Goal: Task Accomplishment & Management: Manage account settings

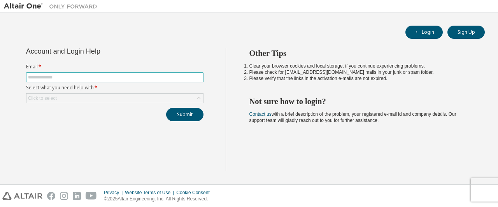
click at [149, 79] on input "text" at bounding box center [115, 77] width 174 height 6
type input "**********"
click at [128, 96] on div "Click to select" at bounding box center [114, 98] width 177 height 9
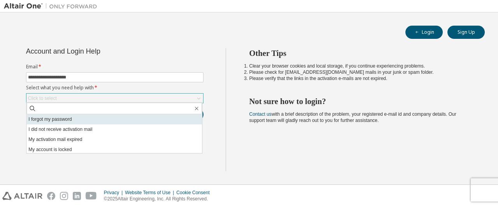
click at [112, 119] on li "I forgot my password" at bounding box center [114, 119] width 176 height 10
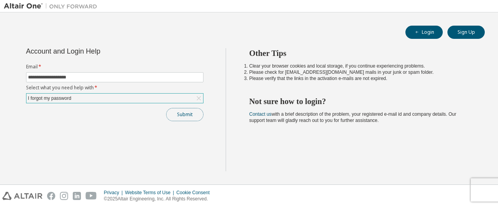
click at [179, 114] on button "Submit" at bounding box center [184, 114] width 37 height 13
click at [192, 109] on button "Submit" at bounding box center [184, 114] width 37 height 13
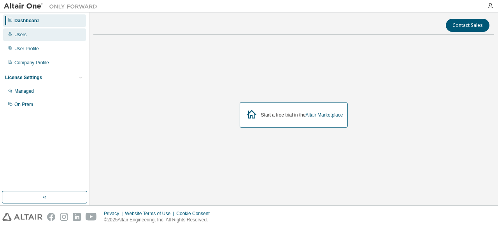
click at [59, 33] on div "Users" at bounding box center [44, 34] width 83 height 12
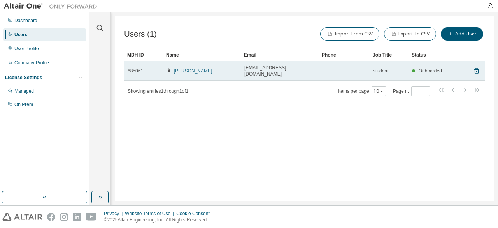
click at [184, 68] on link "[PERSON_NAME]" at bounding box center [193, 70] width 39 height 5
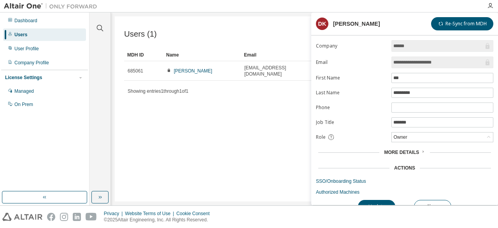
scroll to position [9, 0]
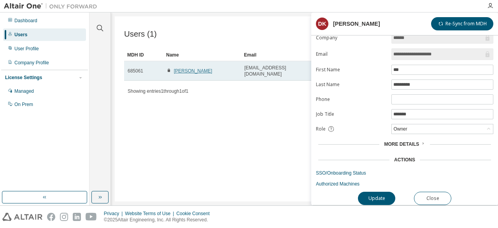
click at [181, 68] on link "[PERSON_NAME]" at bounding box center [193, 70] width 39 height 5
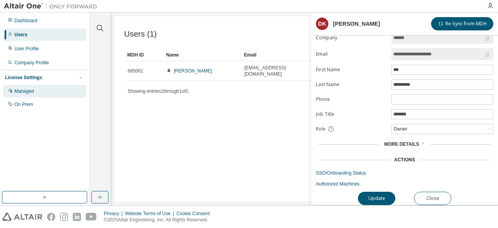
click at [41, 91] on div "Managed" at bounding box center [44, 91] width 83 height 12
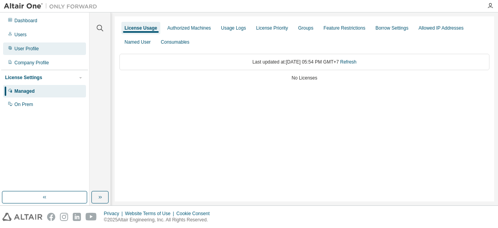
click at [24, 51] on div "User Profile" at bounding box center [26, 49] width 25 height 6
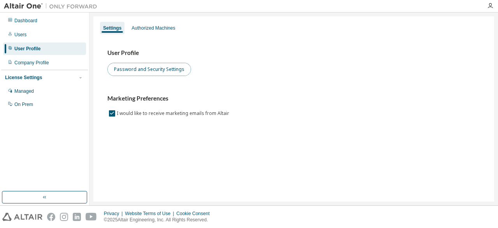
click at [139, 65] on button "Password and Security Settings" at bounding box center [149, 69] width 84 height 13
